Goal: Navigation & Orientation: Go to known website

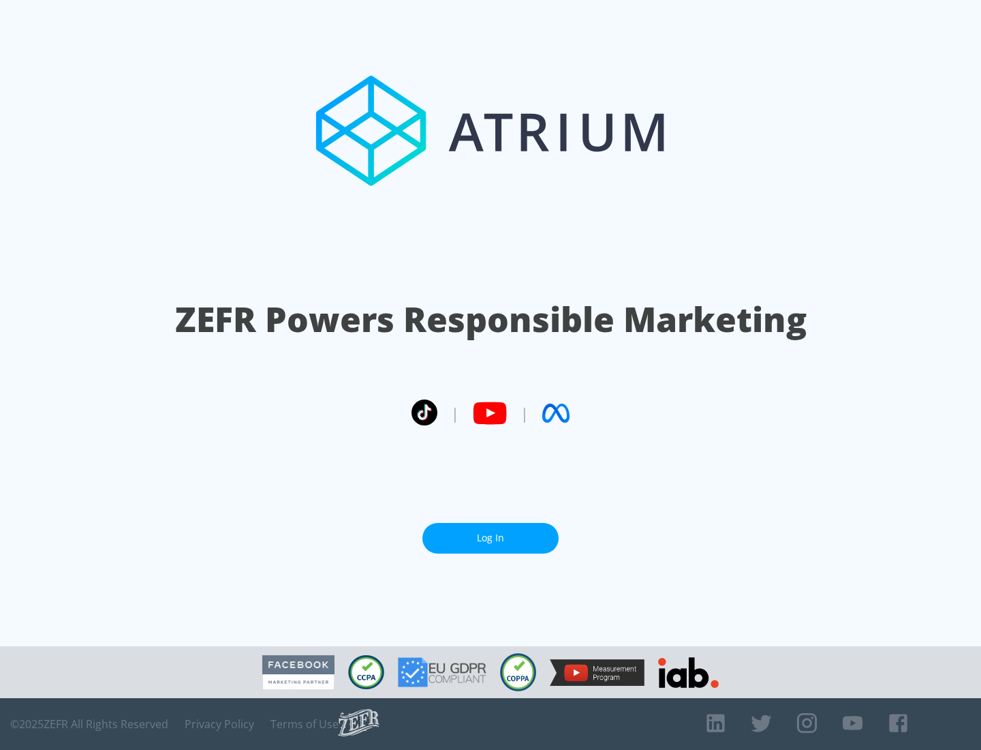
click at [491, 538] on link "Log In" at bounding box center [491, 538] width 136 height 31
